Goal: Task Accomplishment & Management: Use online tool/utility

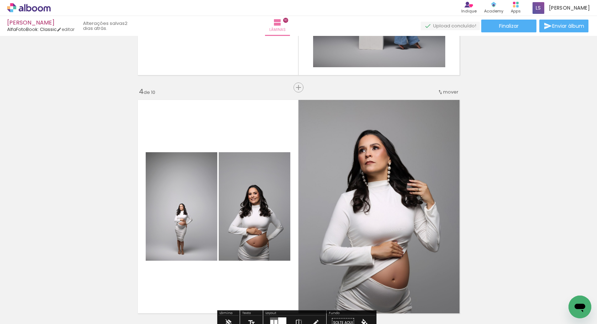
scroll to position [535, 0]
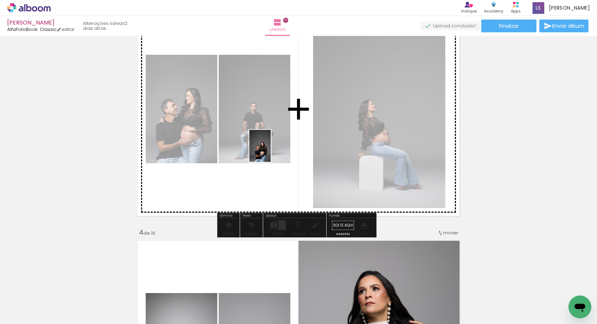
drag, startPoint x: 510, startPoint y: 310, endPoint x: 271, endPoint y: 151, distance: 287.3
click at [271, 151] on quentale-workspace at bounding box center [298, 162] width 597 height 324
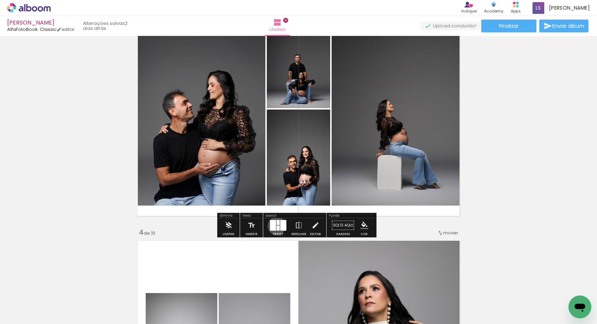
click at [277, 226] on div at bounding box center [278, 228] width 3 height 5
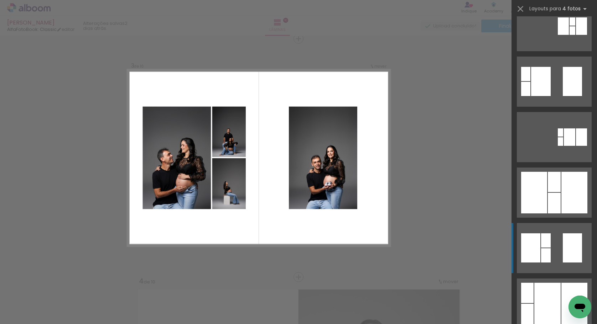
scroll to position [130, 0]
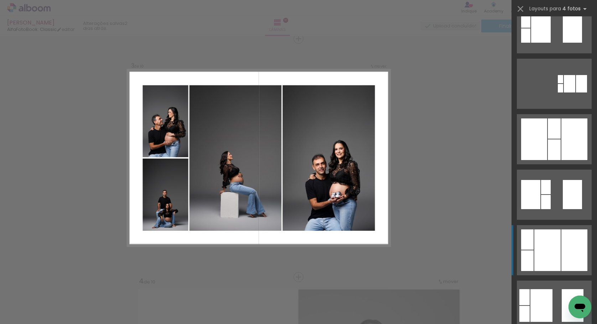
click at [550, 240] on div at bounding box center [547, 251] width 26 height 42
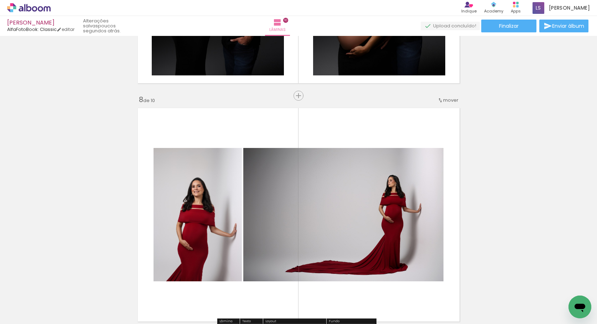
scroll to position [1389, 0]
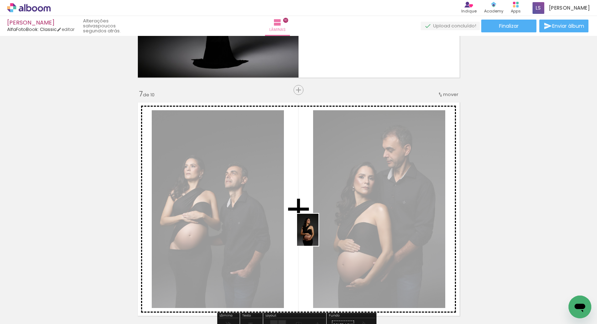
drag, startPoint x: 438, startPoint y: 297, endPoint x: 318, endPoint y: 235, distance: 134.7
click at [318, 235] on quentale-workspace at bounding box center [298, 162] width 597 height 324
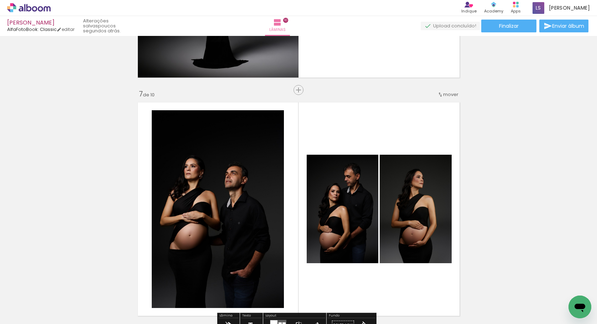
scroll to position [1462, 0]
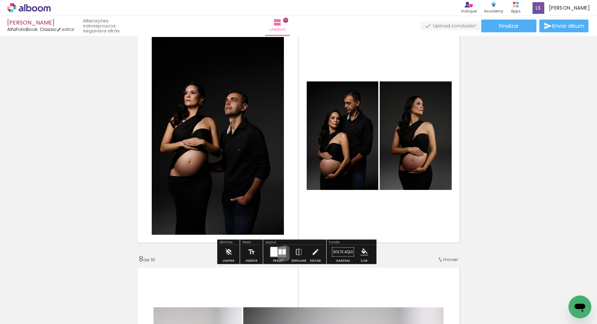
click at [283, 253] on div at bounding box center [283, 252] width 3 height 5
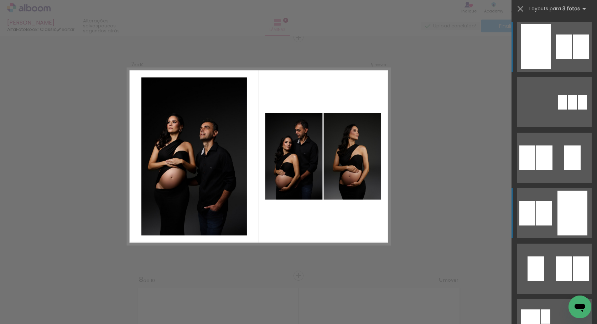
scroll to position [1440, 0]
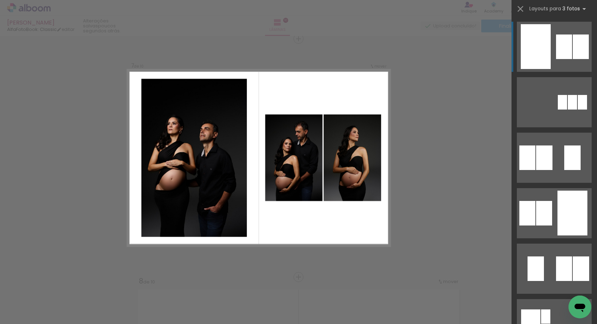
click at [560, 64] on quentale-layouter at bounding box center [554, 47] width 75 height 50
click at [545, 59] on div at bounding box center [535, 46] width 30 height 45
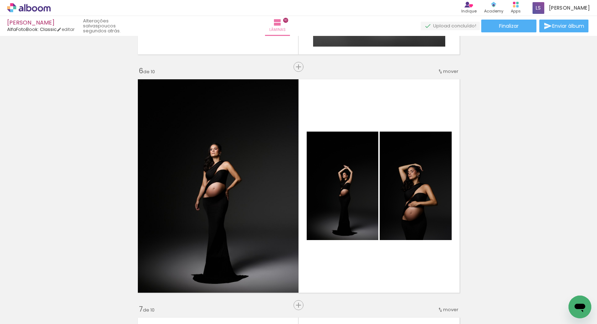
scroll to position [1409, 0]
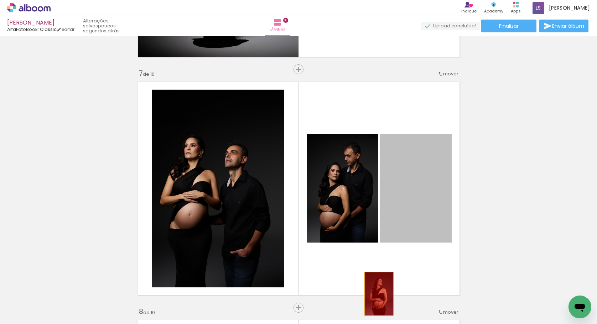
drag, startPoint x: 421, startPoint y: 206, endPoint x: 374, endPoint y: 297, distance: 101.9
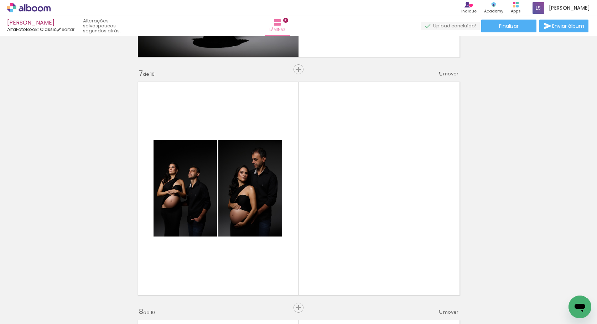
click at [21, 317] on span "Adicionar Fotos" at bounding box center [25, 315] width 21 height 8
click at [0, 0] on input "file" at bounding box center [0, 0] width 0 height 0
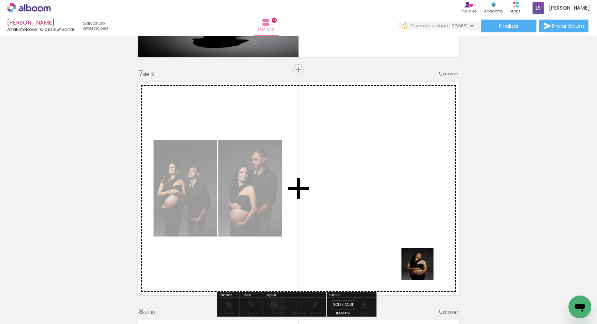
drag, startPoint x: 440, startPoint y: 296, endPoint x: 366, endPoint y: 212, distance: 112.5
click at [366, 212] on quentale-workspace at bounding box center [298, 162] width 597 height 324
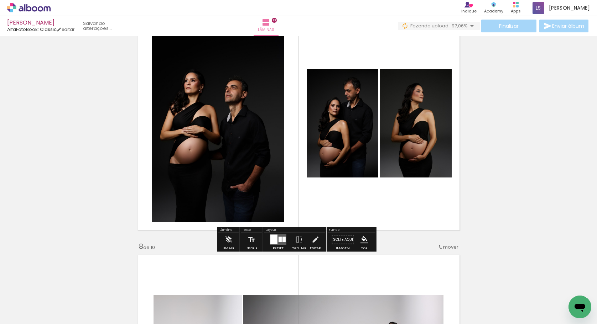
scroll to position [1616, 0]
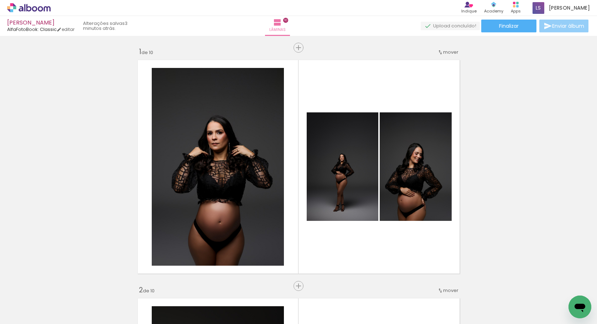
click at [562, 26] on span "Enviar álbum" at bounding box center [568, 25] width 32 height 5
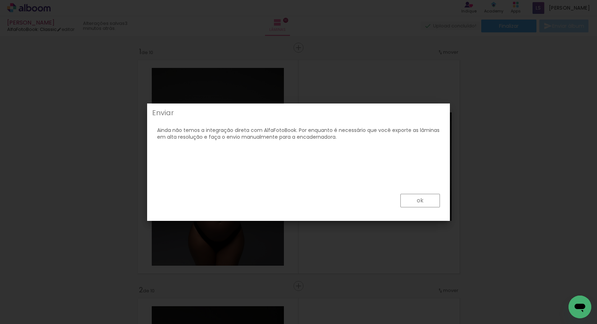
click at [430, 204] on paper-button "ok" at bounding box center [420, 201] width 40 height 14
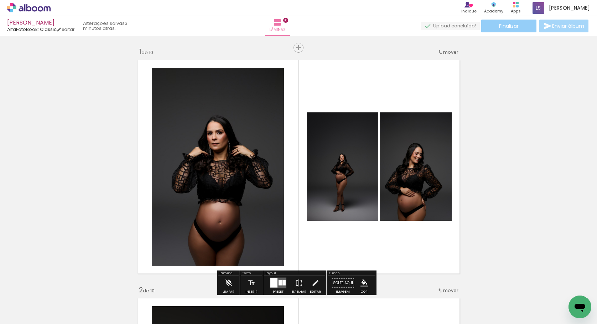
click at [502, 30] on paper-button "Finalizar" at bounding box center [508, 26] width 55 height 13
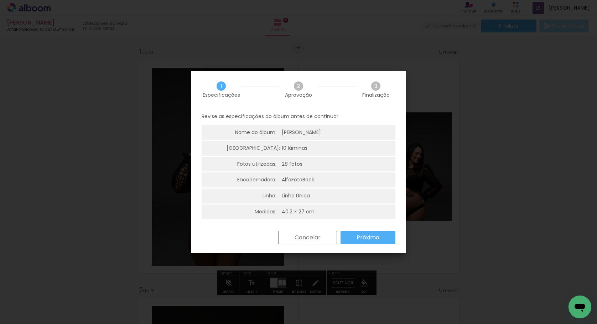
click at [355, 231] on paper-button "Próximo" at bounding box center [367, 237] width 55 height 13
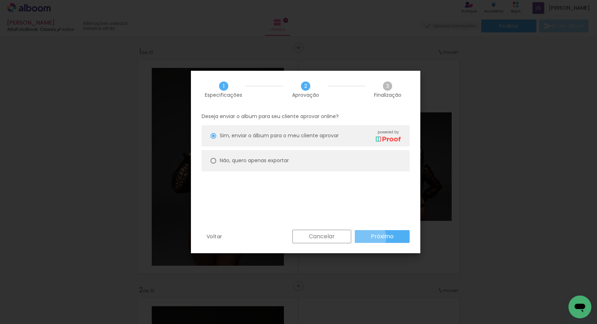
click at [368, 237] on paper-button "Próximo" at bounding box center [382, 236] width 55 height 13
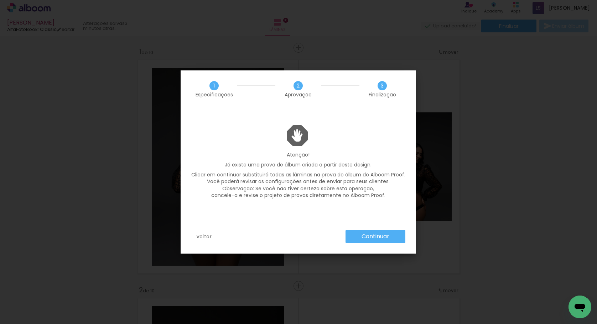
click at [0, 0] on slot "Continuar" at bounding box center [0, 0] width 0 height 0
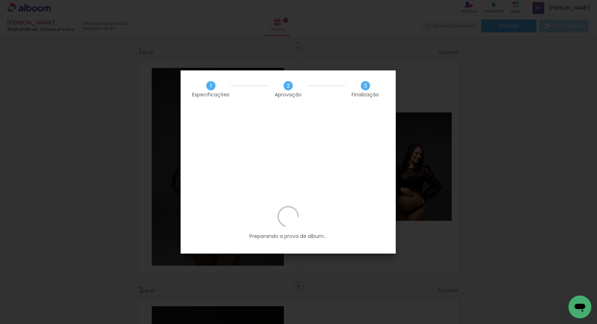
scroll to position [0, 706]
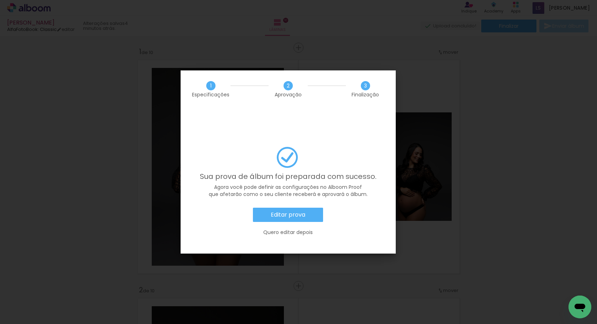
click at [0, 0] on slot "Editar prova" at bounding box center [0, 0] width 0 height 0
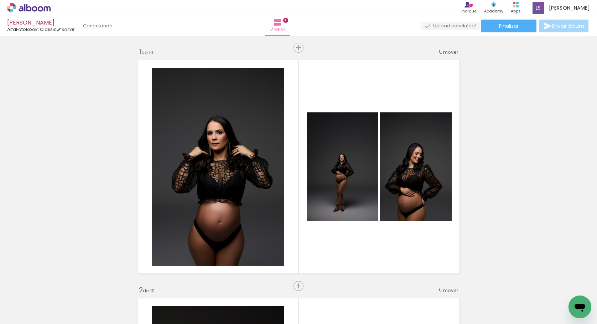
scroll to position [0, 706]
